Goal: Go to known website: Access a specific website the user already knows

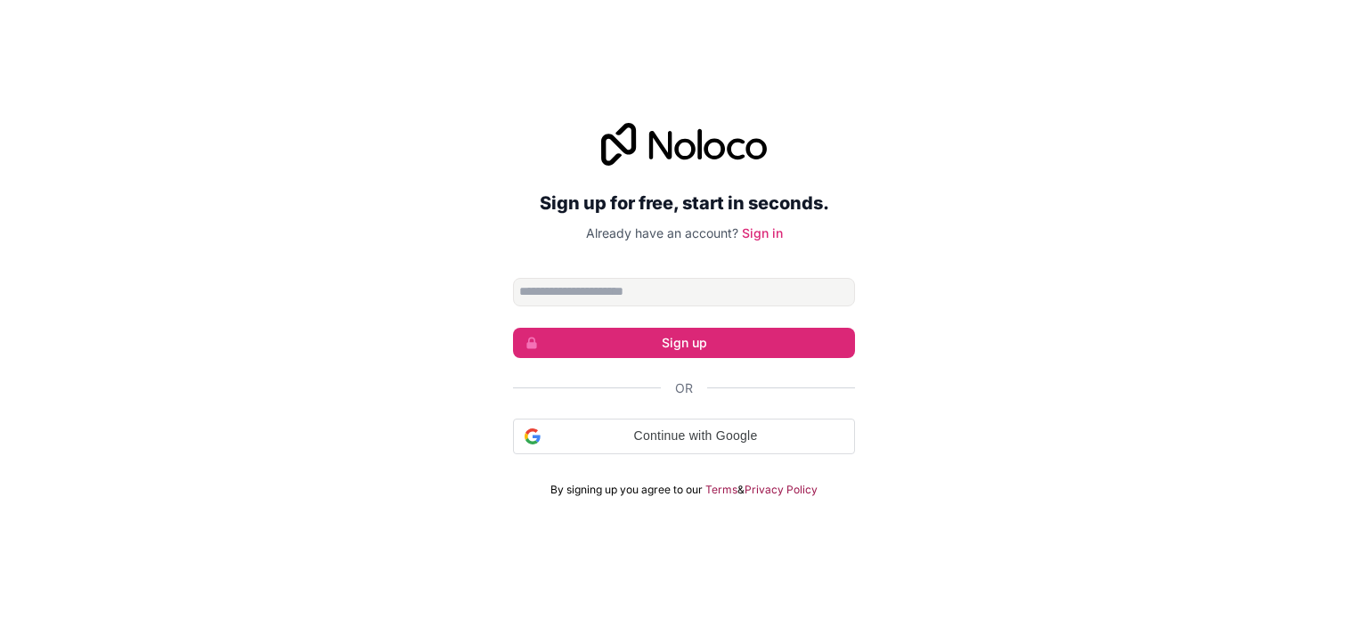
drag, startPoint x: 977, startPoint y: 362, endPoint x: 956, endPoint y: 362, distance: 21.4
click at [979, 362] on div "Sign up for free, start in seconds. Already have an account? Sign in Sign up Or…" at bounding box center [684, 310] width 1368 height 424
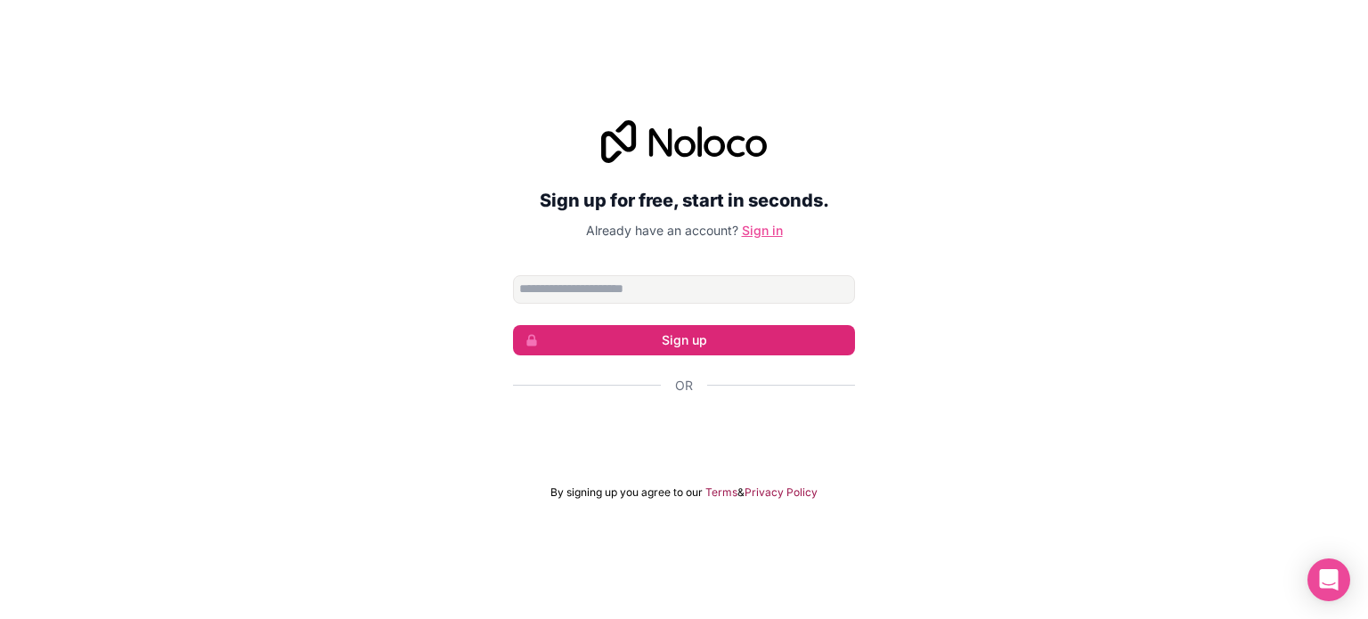
click at [756, 226] on link "Sign in" at bounding box center [762, 230] width 41 height 15
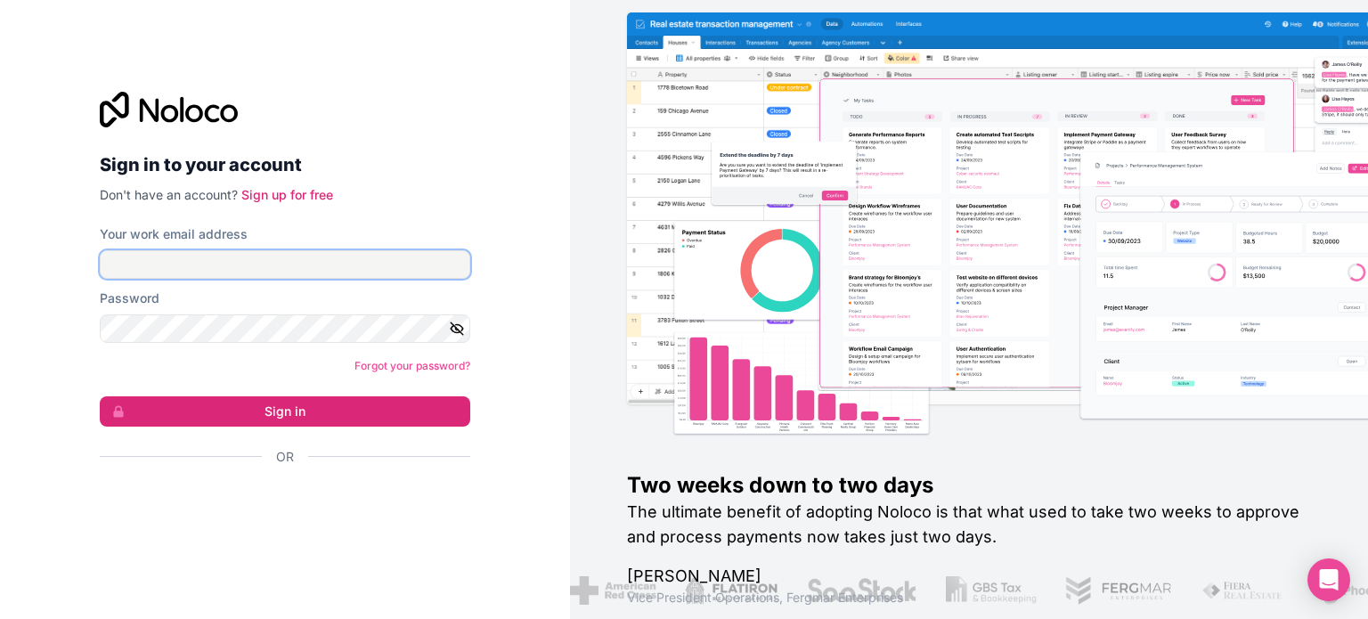
type input "**********"
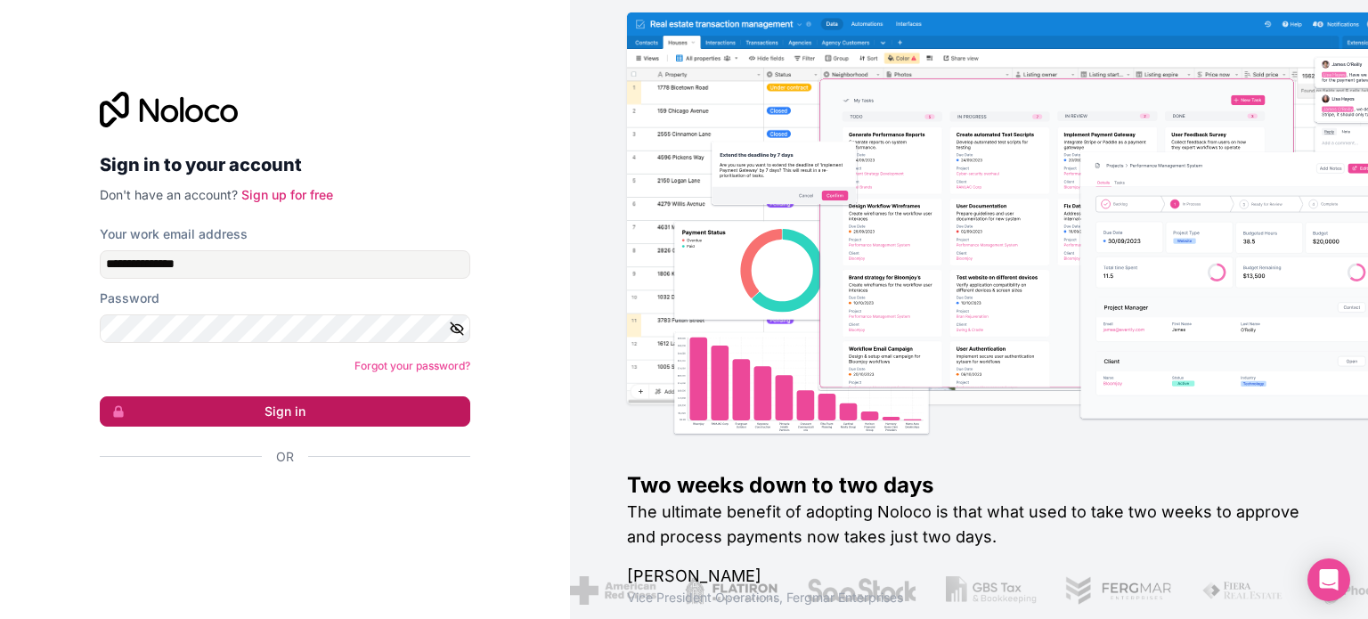
click at [239, 414] on button "Sign in" at bounding box center [285, 411] width 371 height 30
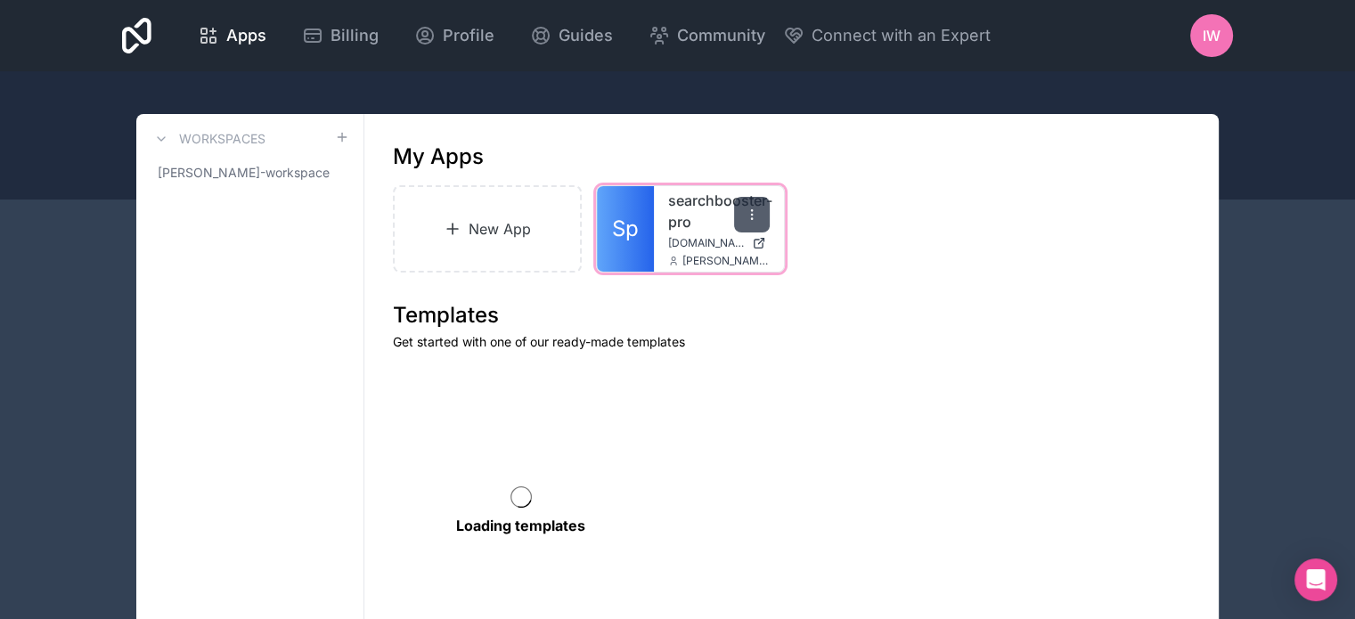
click at [751, 230] on div at bounding box center [752, 215] width 36 height 36
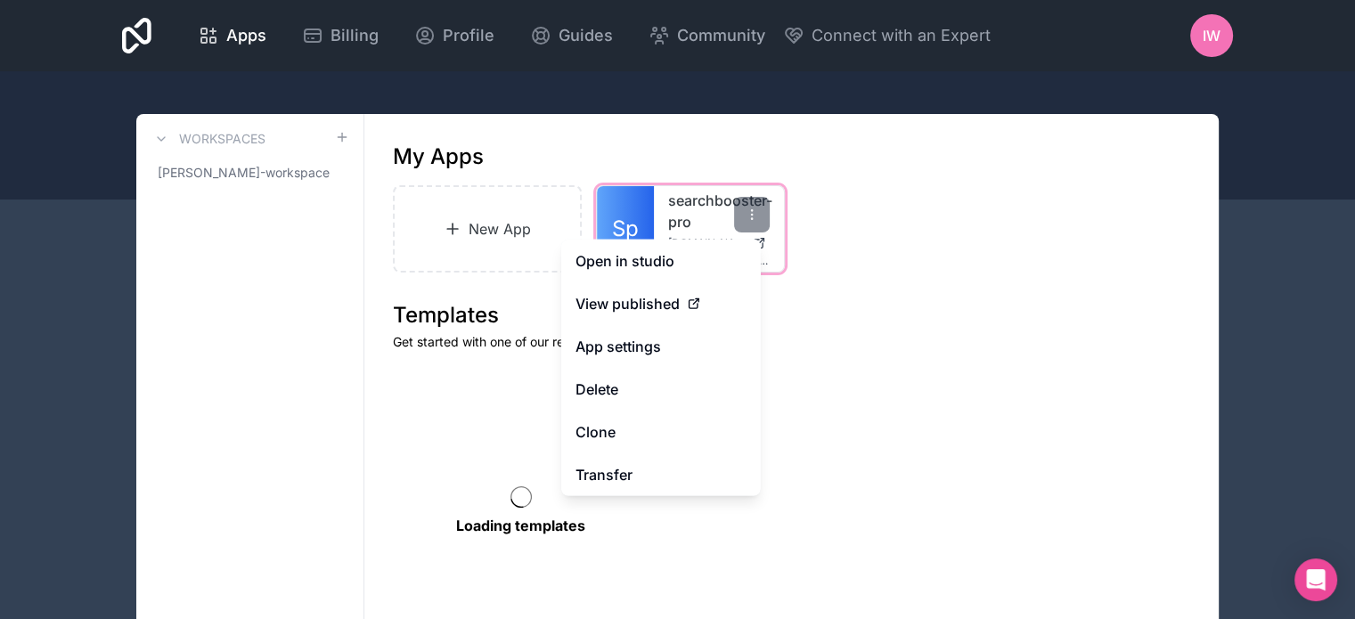
click at [610, 205] on link "Sp" at bounding box center [625, 229] width 57 height 86
